Goal: Check status: Check status

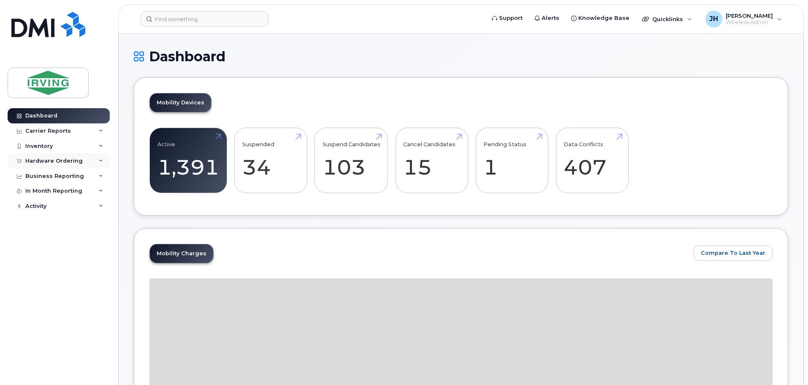
click at [53, 159] on div "Hardware Ordering" at bounding box center [53, 160] width 57 height 7
click at [41, 190] on div "Orders" at bounding box center [39, 193] width 21 height 8
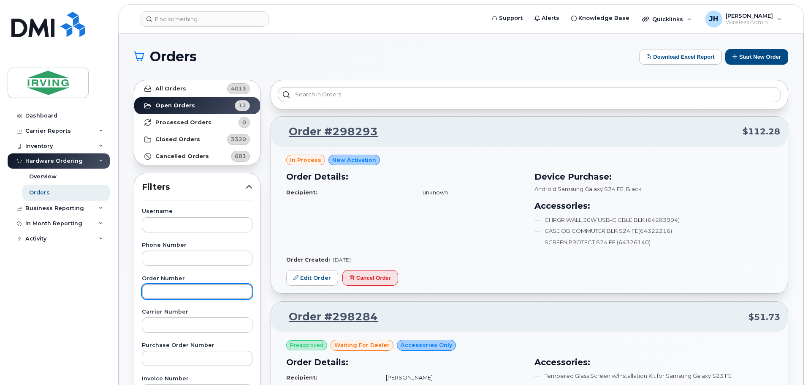
click at [164, 290] on input "text" at bounding box center [197, 291] width 111 height 15
type input "295223"
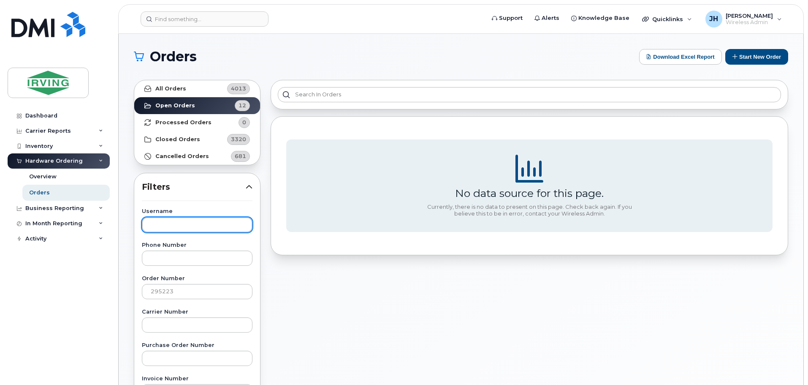
click at [163, 225] on input "text" at bounding box center [197, 224] width 111 height 15
type input "[PERSON_NAME]"
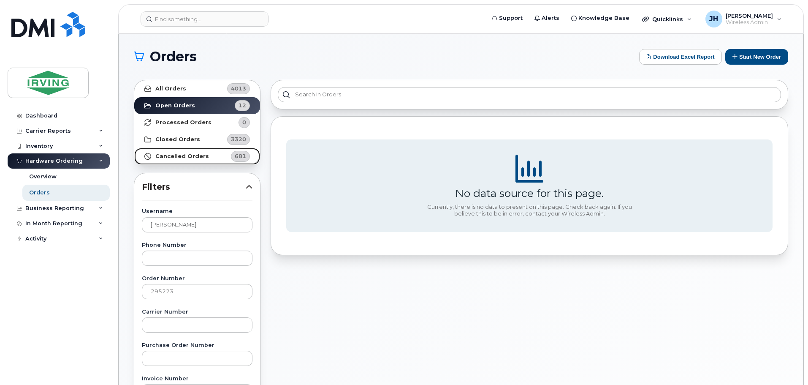
click at [183, 155] on strong "Cancelled Orders" at bounding box center [182, 156] width 54 height 7
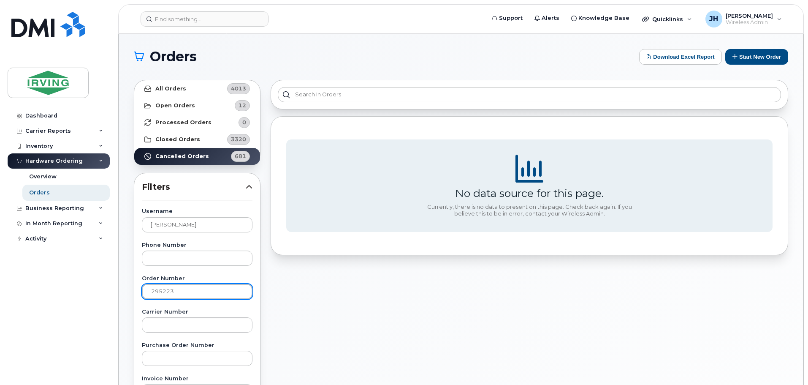
click at [182, 291] on input "295223" at bounding box center [197, 291] width 111 height 15
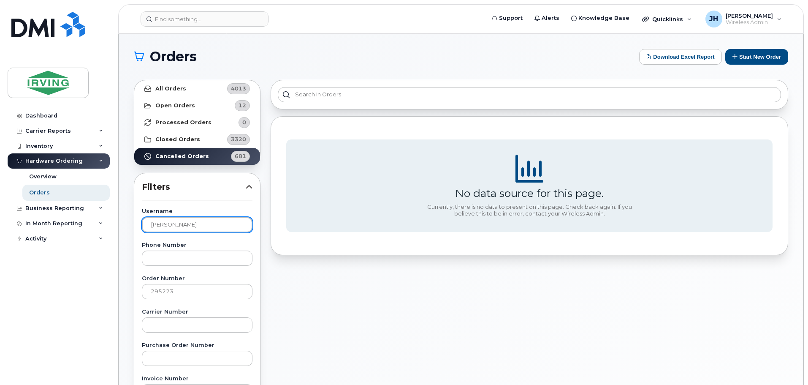
drag, startPoint x: 187, startPoint y: 220, endPoint x: 145, endPoint y: 221, distance: 42.2
click at [145, 221] on input "[PERSON_NAME]" at bounding box center [197, 224] width 111 height 15
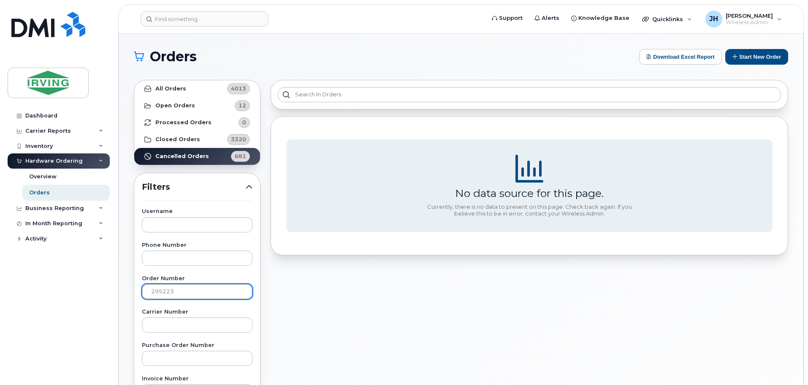
click at [190, 293] on input "295223" at bounding box center [197, 291] width 111 height 15
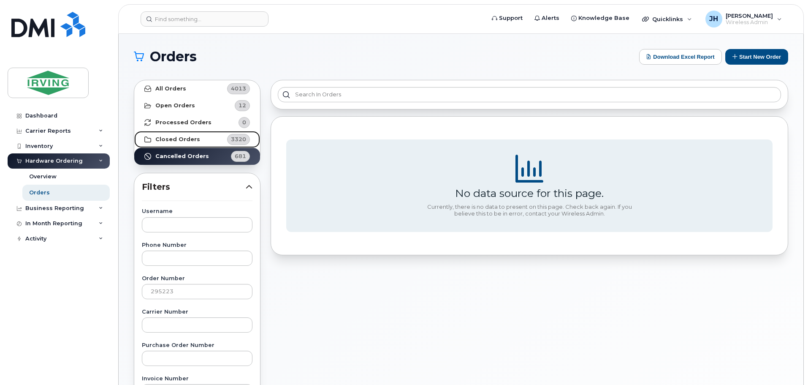
click at [183, 140] on strong "Closed Orders" at bounding box center [177, 139] width 45 height 7
